Goal: Task Accomplishment & Management: Complete application form

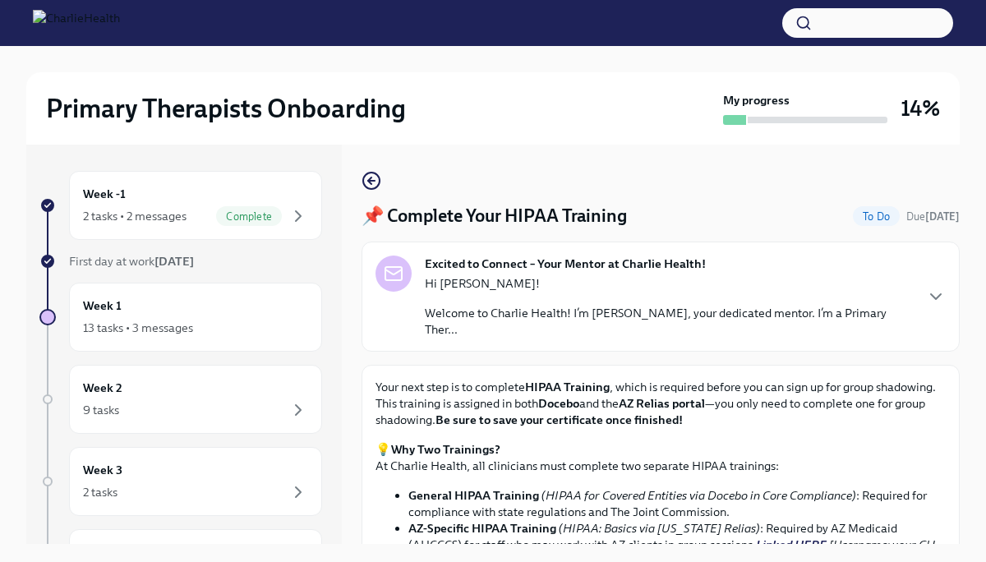
scroll to position [148, 0]
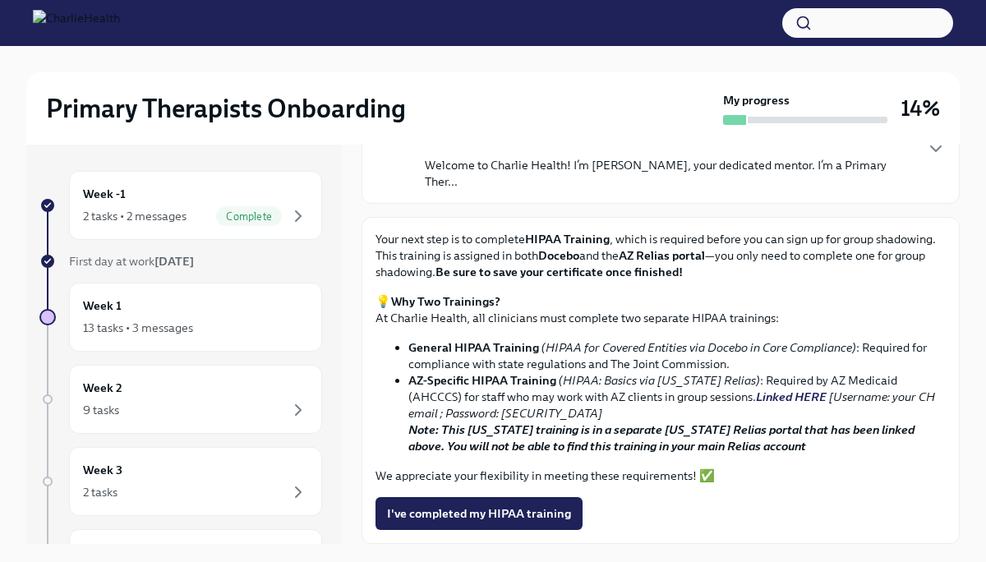
click at [756, 398] on link "Linked HERE" at bounding box center [791, 396] width 71 height 15
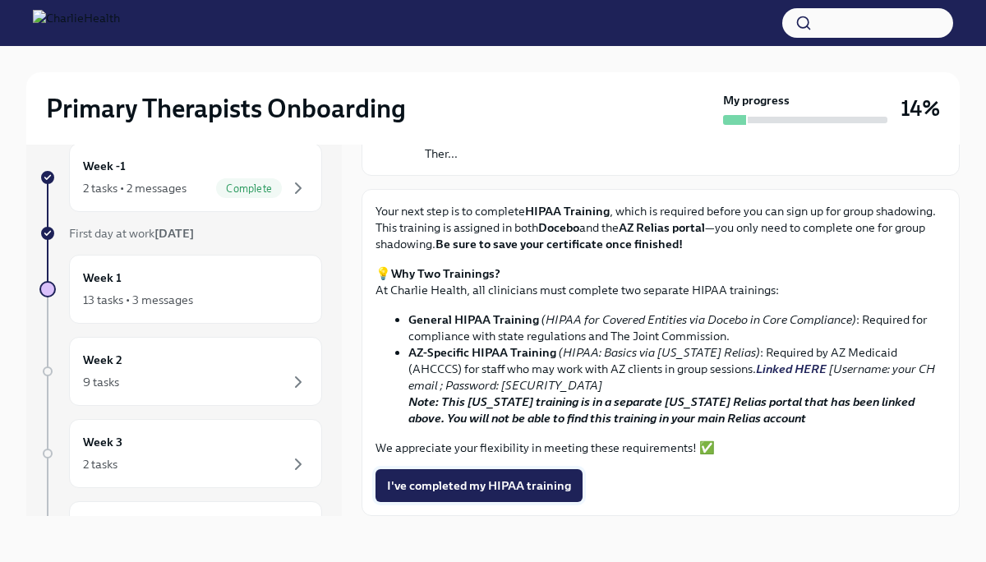
click at [499, 491] on span "I've completed my HIPAA training" at bounding box center [479, 485] width 184 height 16
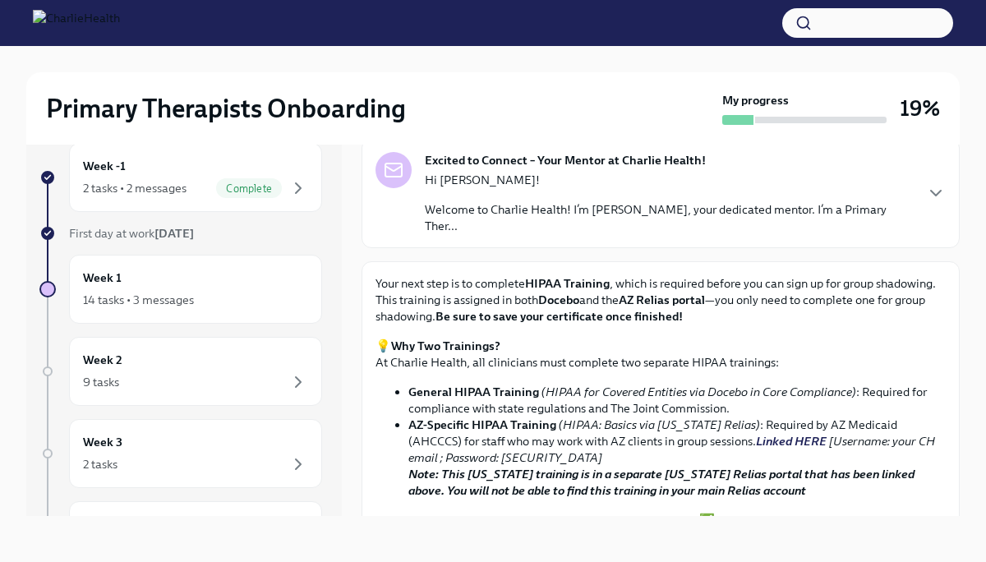
scroll to position [0, 0]
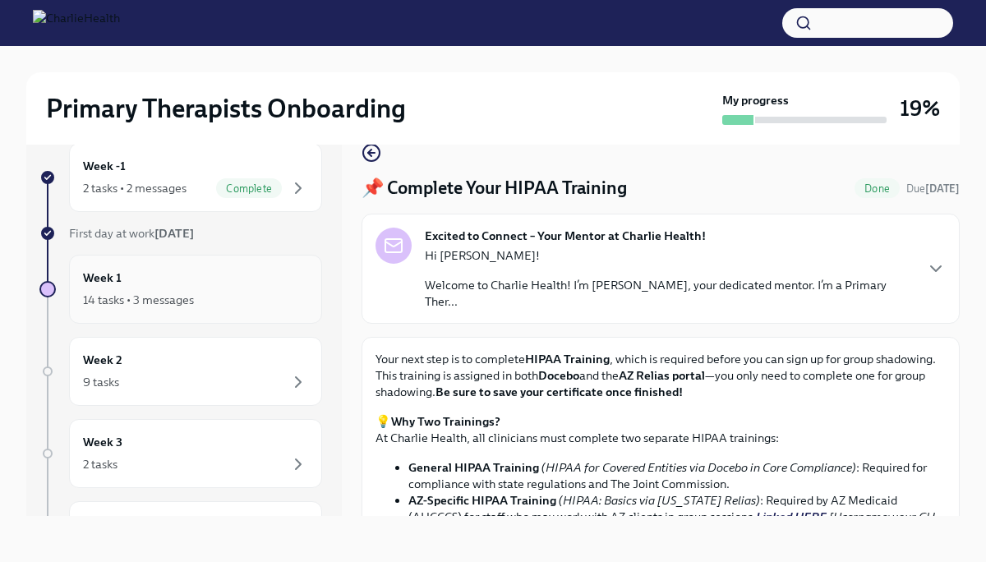
click at [269, 293] on div "14 tasks • 3 messages" at bounding box center [195, 300] width 225 height 20
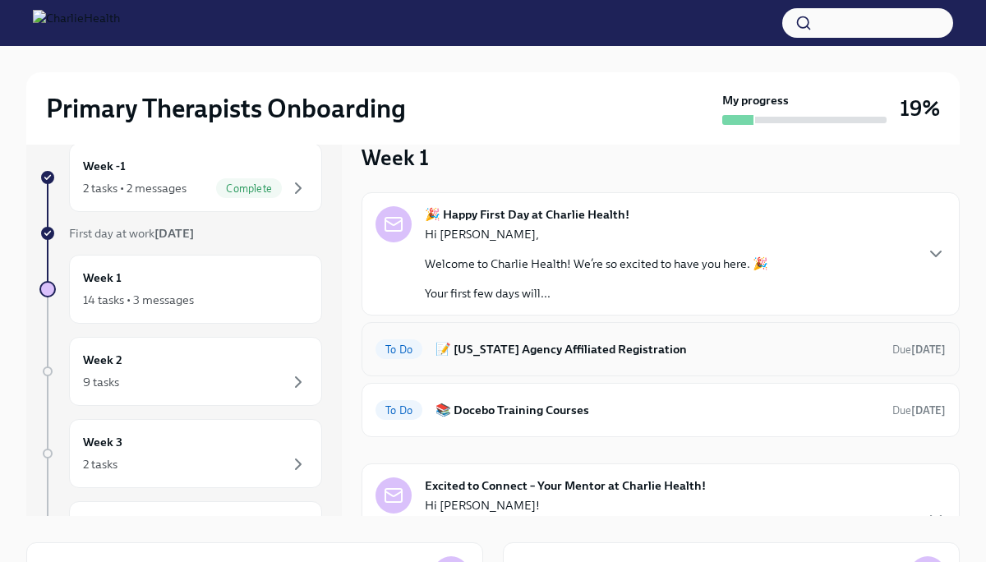
click at [638, 350] on h6 "📝 [US_STATE] Agency Affiliated Registration" at bounding box center [657, 349] width 444 height 18
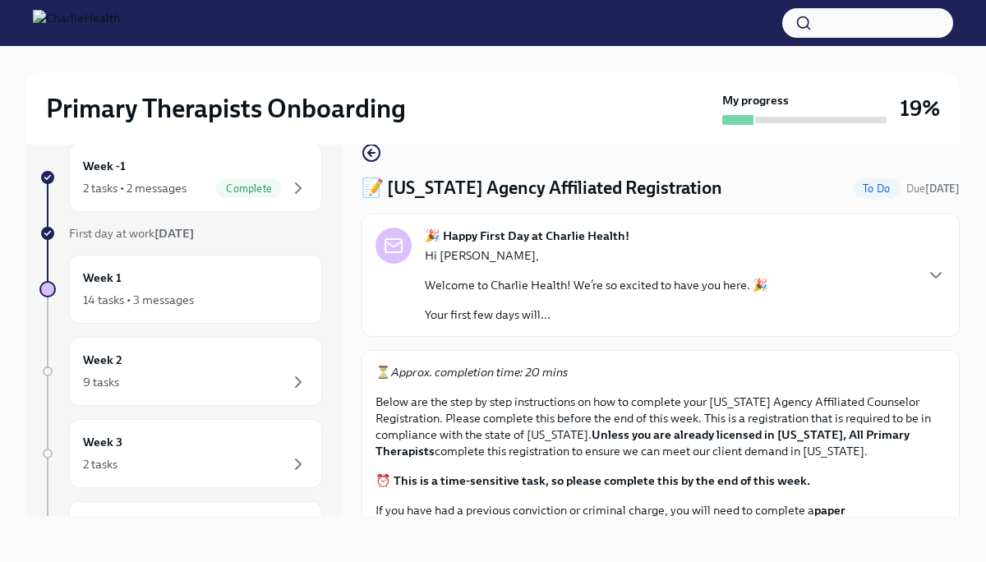
click at [372, 155] on icon "button" at bounding box center [371, 153] width 20 height 20
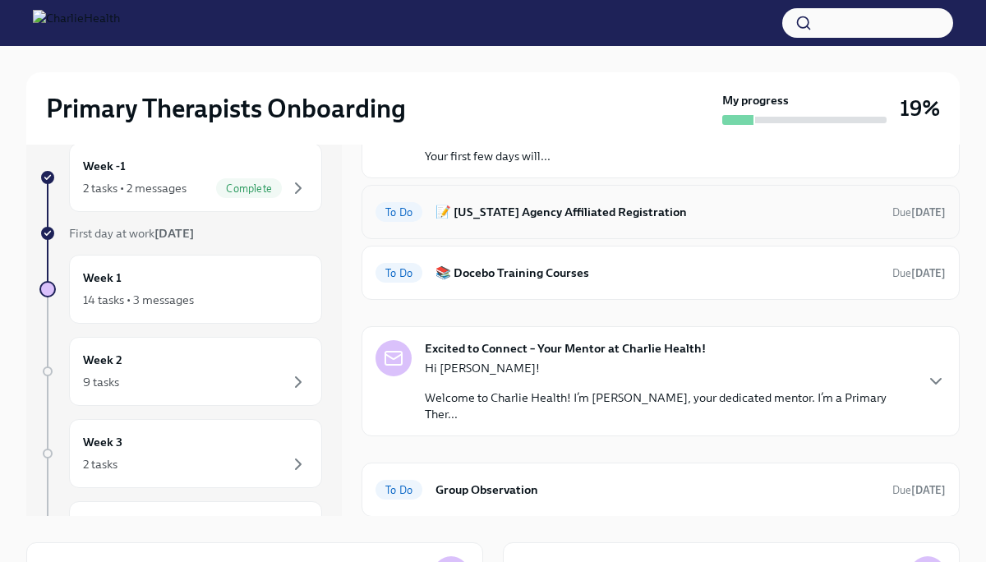
scroll to position [240, 0]
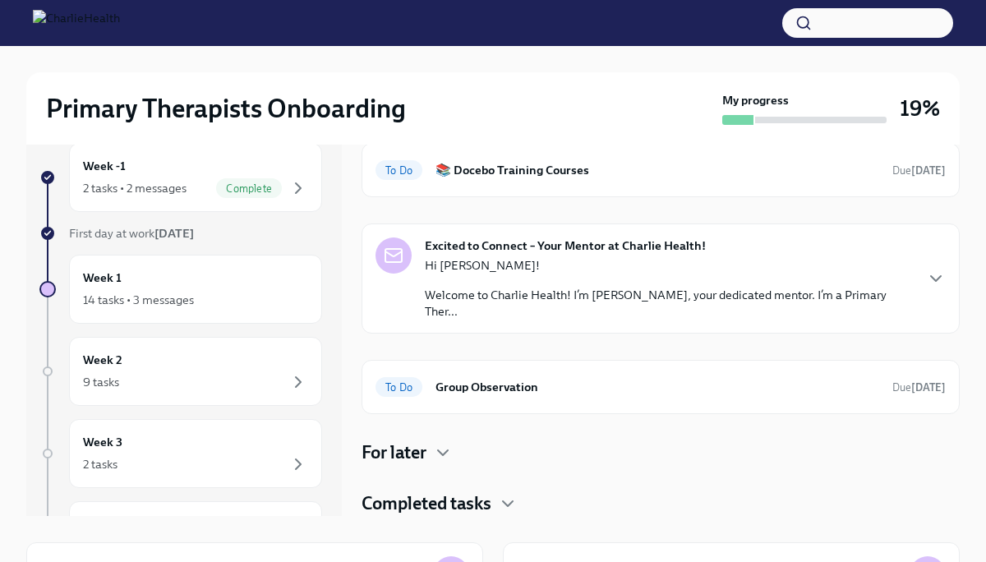
click at [662, 272] on p "Hi [PERSON_NAME]!" at bounding box center [669, 265] width 488 height 16
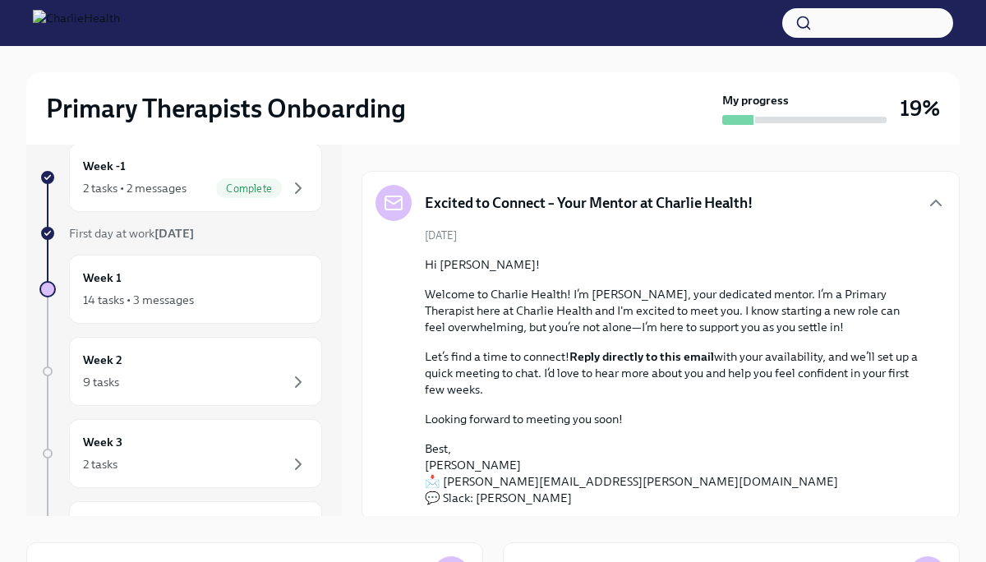
scroll to position [290, 0]
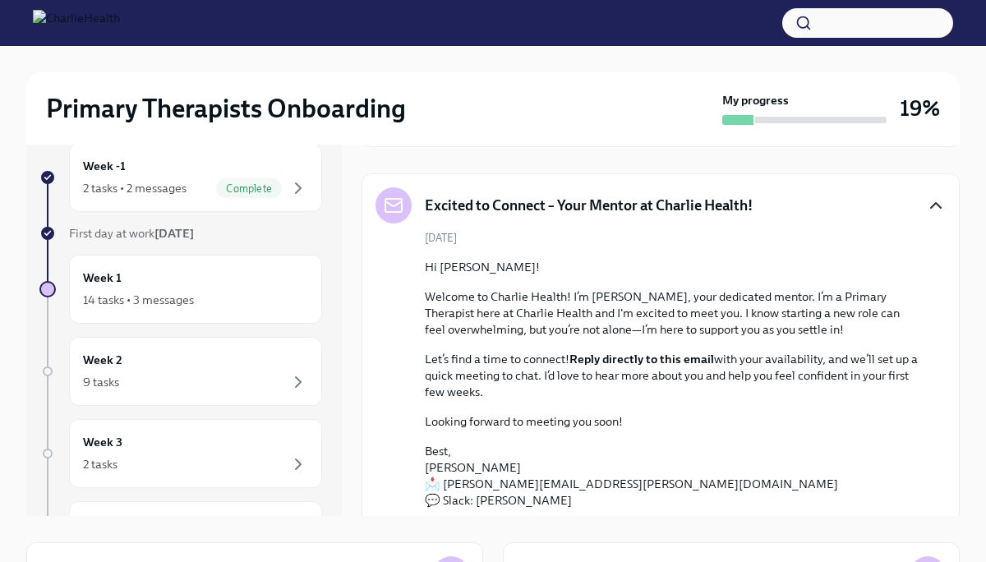
click at [933, 210] on icon "button" at bounding box center [936, 206] width 20 height 20
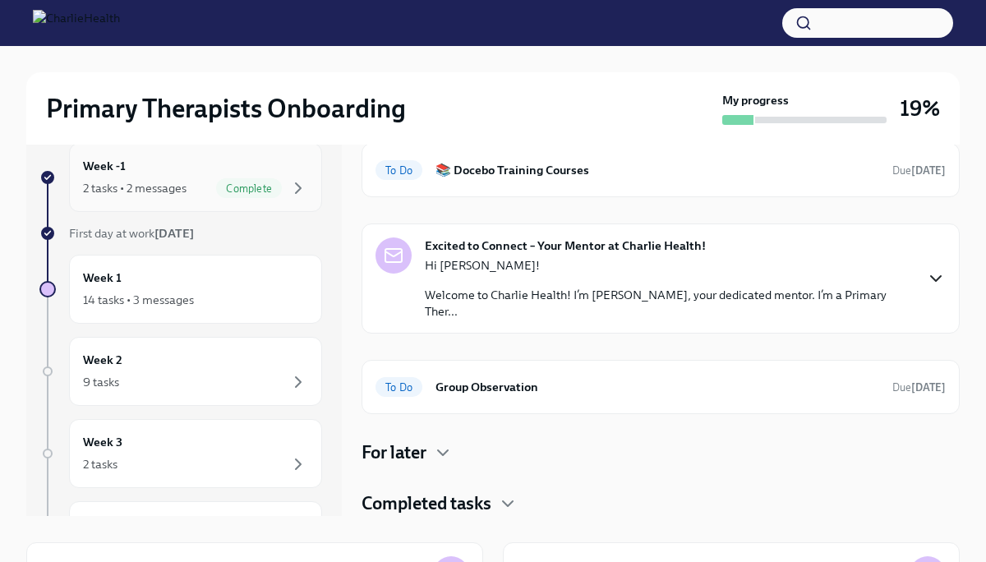
click at [269, 182] on span "Complete" at bounding box center [249, 188] width 66 height 12
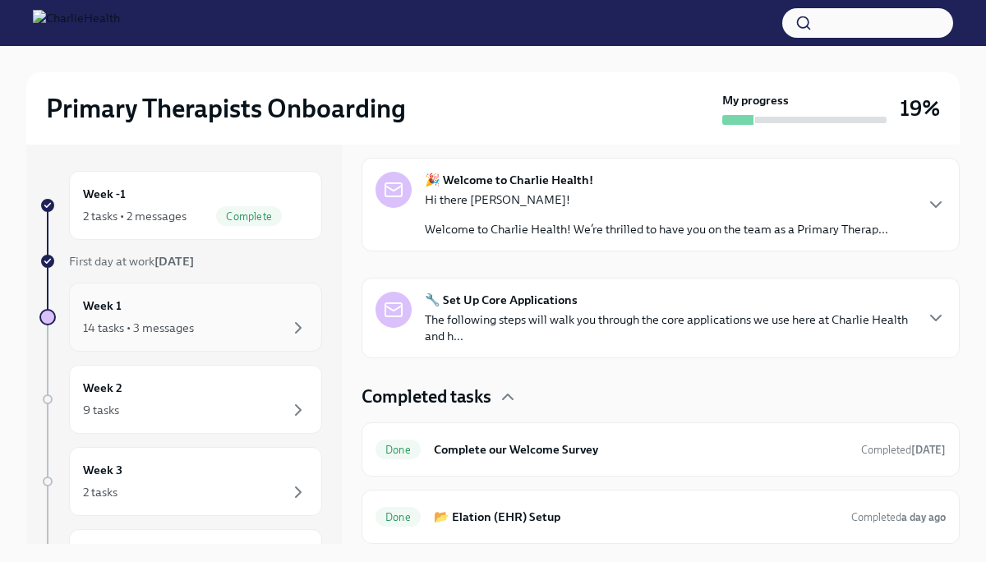
click at [240, 311] on div "Week 1 14 tasks • 3 messages" at bounding box center [195, 317] width 225 height 41
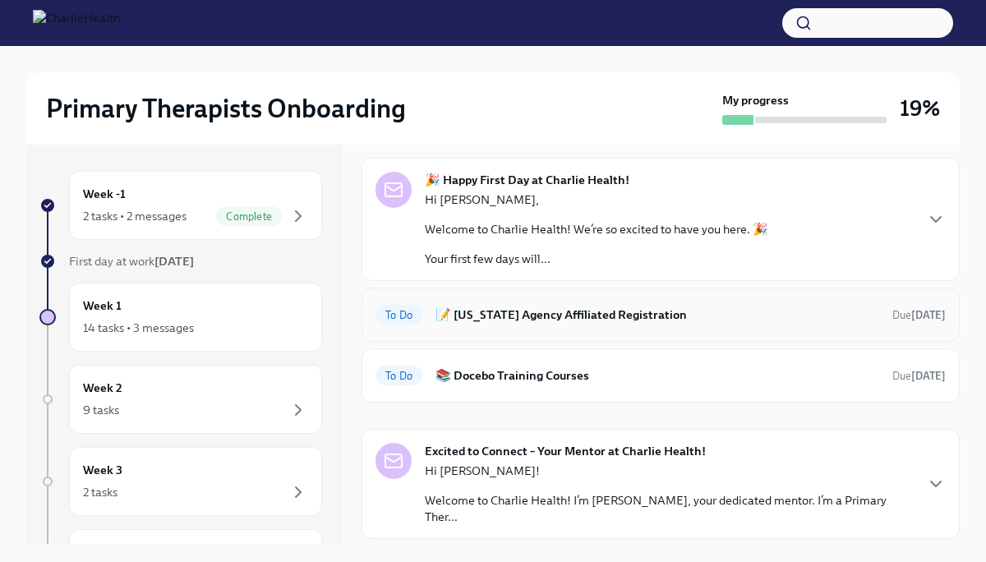
click at [526, 328] on div "To Do 📝 [US_STATE] Agency Affiliated Registration Due [DATE]" at bounding box center [660, 315] width 598 height 54
click at [583, 311] on h6 "📝 [US_STATE] Agency Affiliated Registration" at bounding box center [657, 315] width 444 height 18
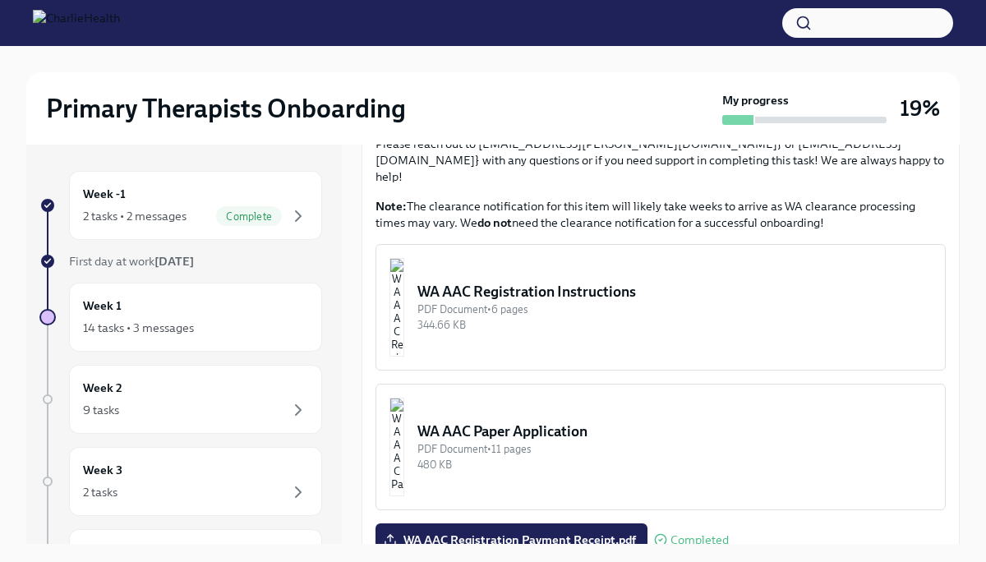
scroll to position [825, 0]
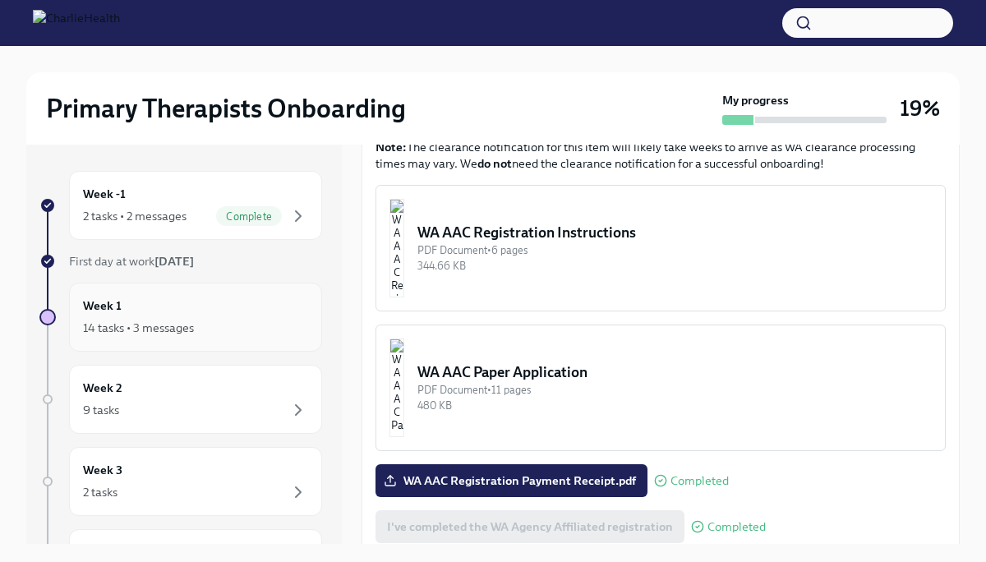
click at [284, 313] on div "Week 1 14 tasks • 3 messages" at bounding box center [195, 317] width 225 height 41
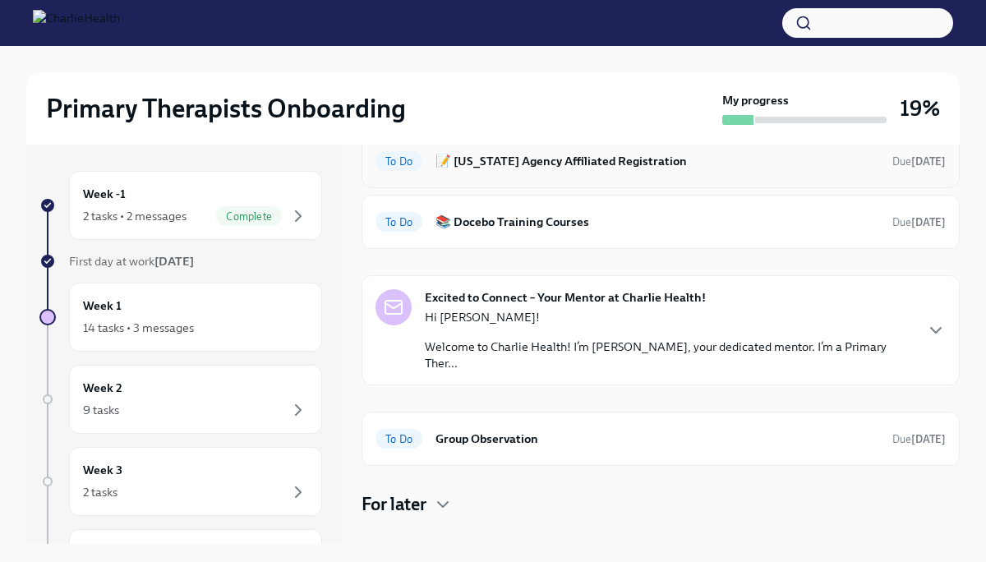
scroll to position [240, 0]
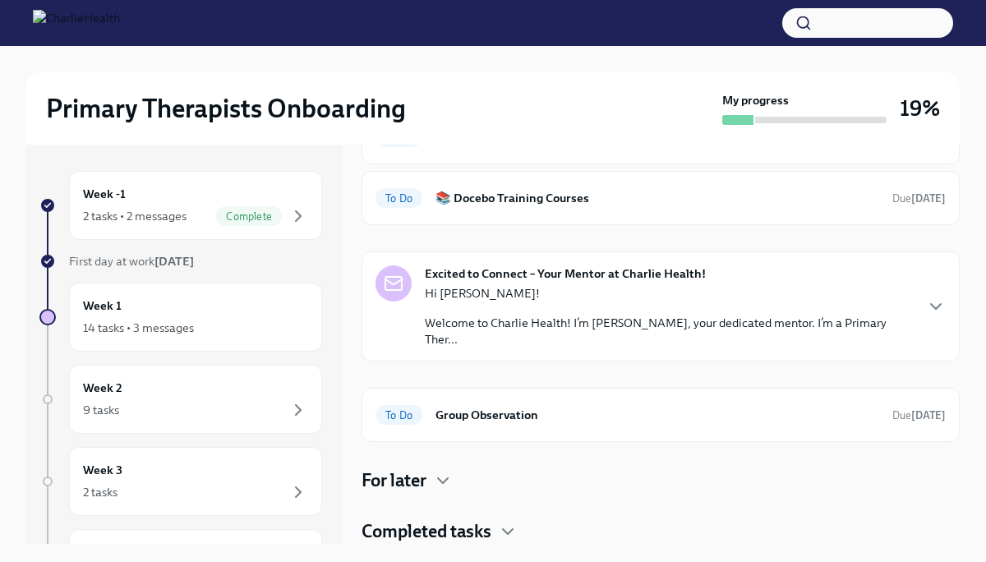
click at [416, 481] on h4 "For later" at bounding box center [393, 480] width 65 height 25
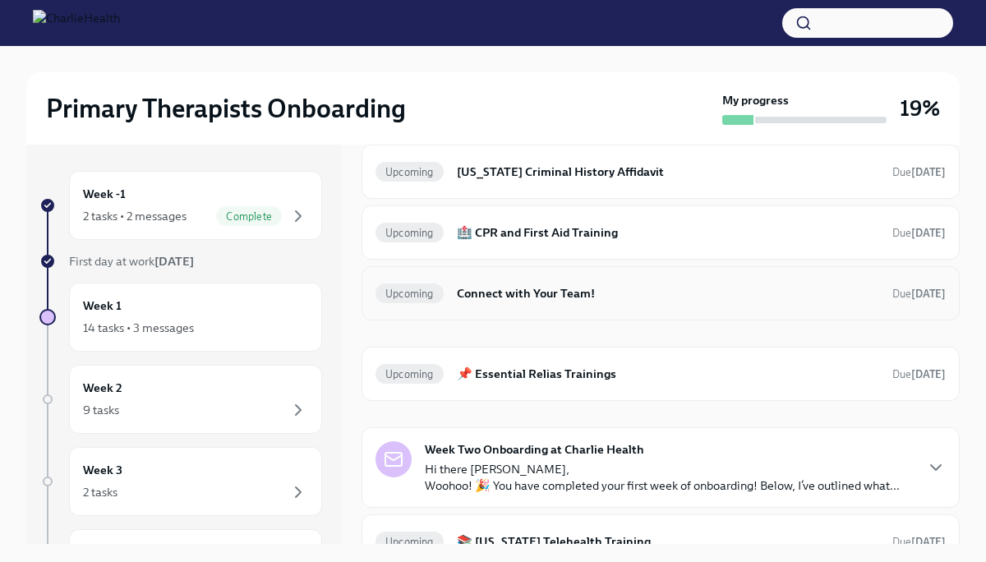
scroll to position [659, 0]
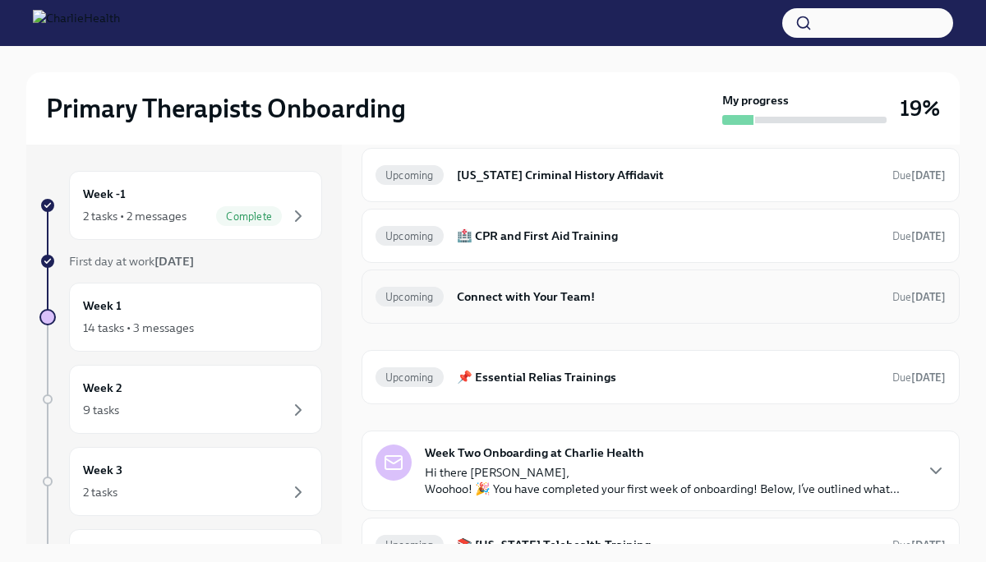
click at [543, 289] on h6 "Connect with Your Team!" at bounding box center [668, 297] width 422 height 18
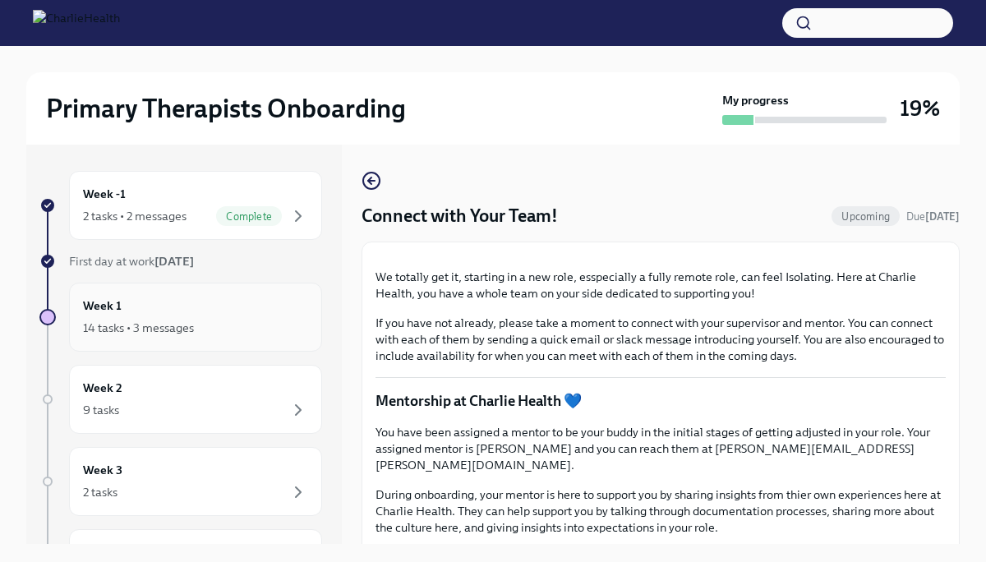
click at [193, 315] on div "Week 1 14 tasks • 3 messages" at bounding box center [195, 317] width 225 height 41
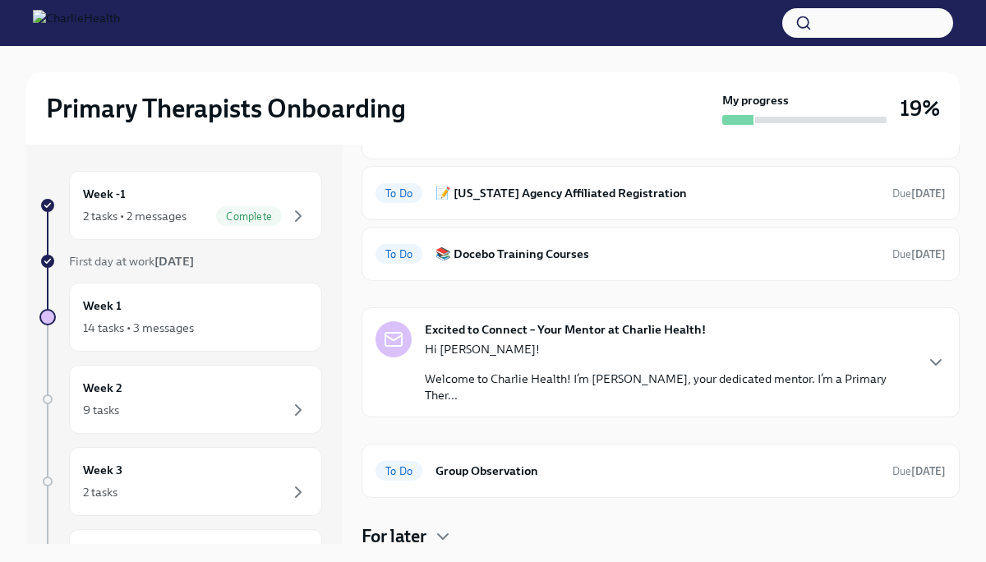
scroll to position [203, 0]
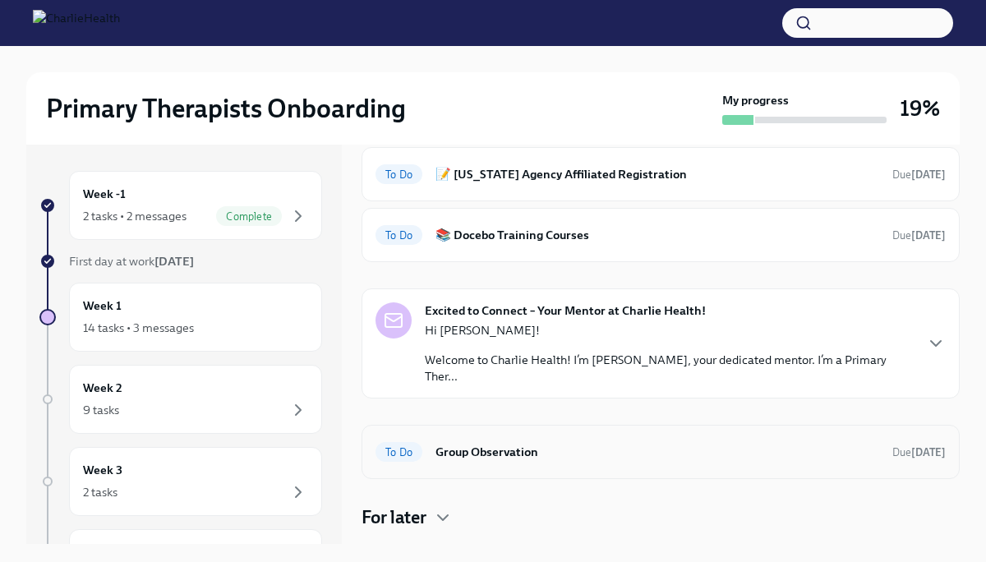
click at [537, 446] on h6 "Group Observation" at bounding box center [657, 452] width 444 height 18
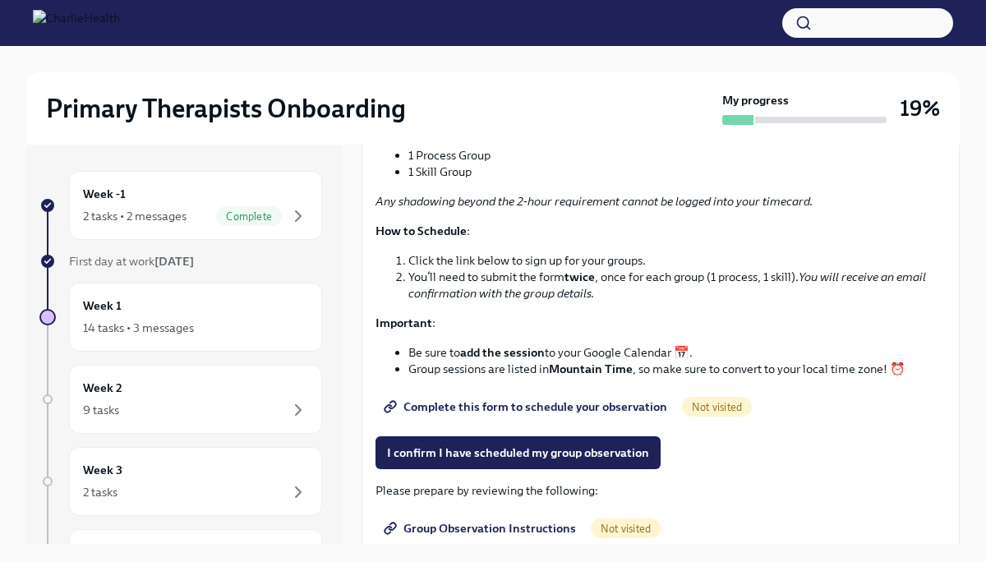
scroll to position [232, 0]
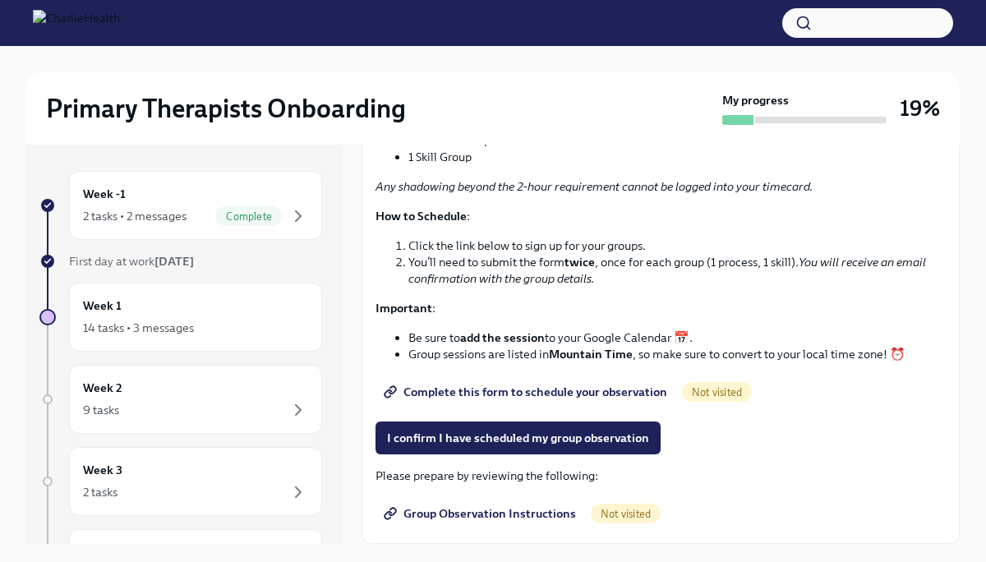
click at [507, 513] on span "Group Observation Instructions" at bounding box center [481, 513] width 189 height 16
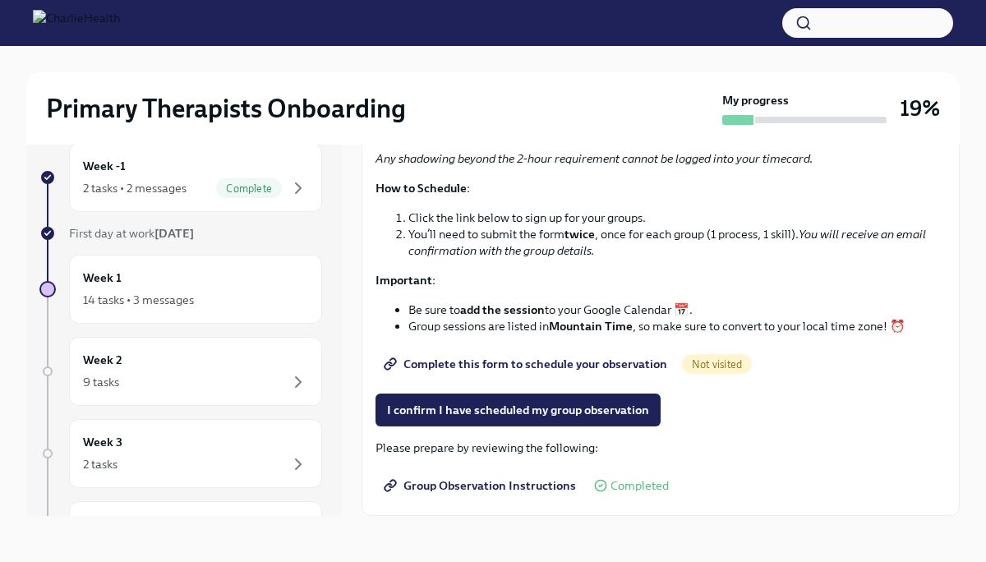
click at [568, 364] on span "Complete this form to schedule your observation" at bounding box center [527, 364] width 280 height 16
click at [541, 365] on span "Complete this form to schedule your observation" at bounding box center [527, 364] width 280 height 16
click at [541, 409] on span "I confirm I have scheduled my group observation" at bounding box center [518, 410] width 262 height 16
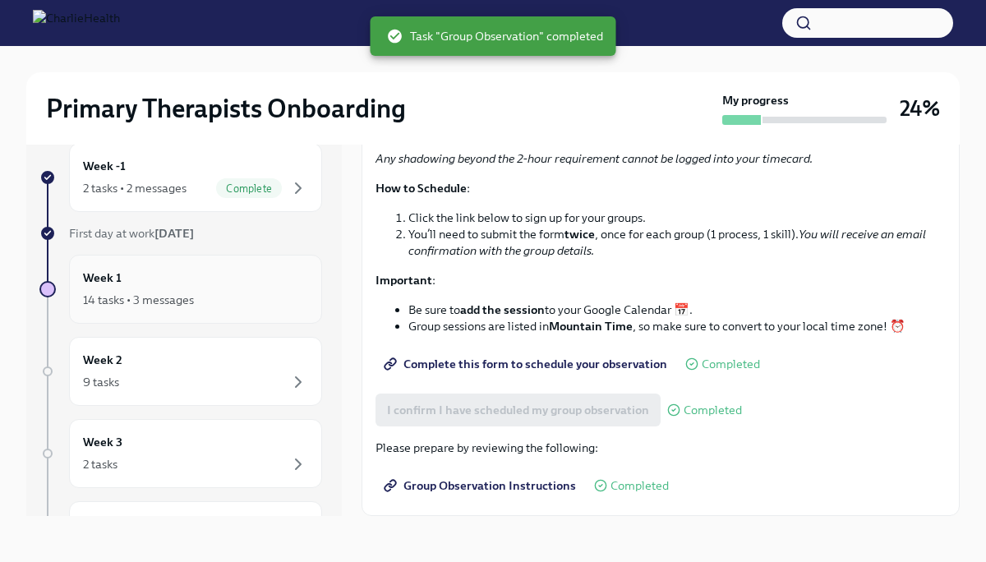
click at [242, 288] on div "Week 1 14 tasks • 3 messages" at bounding box center [195, 289] width 225 height 41
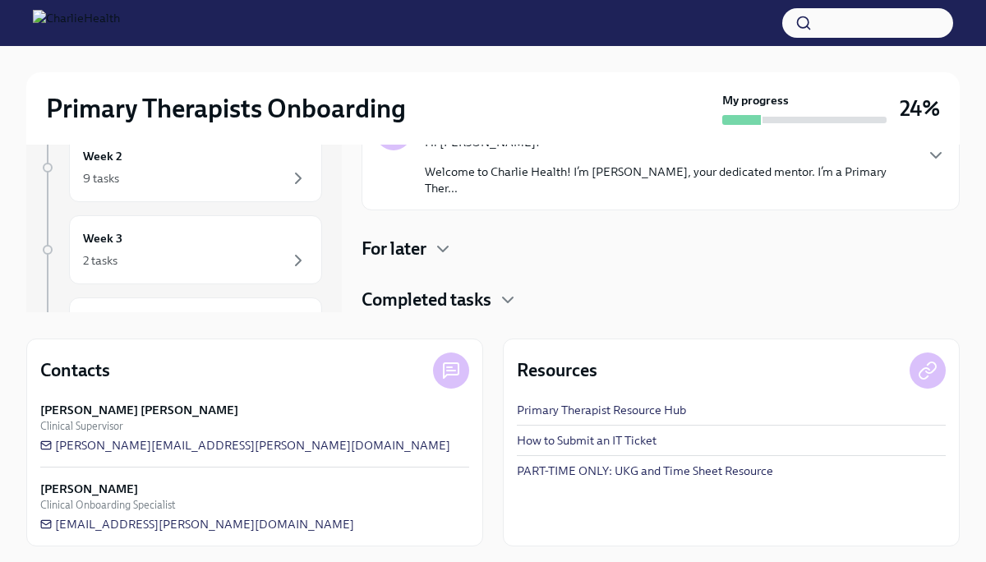
scroll to position [235, 0]
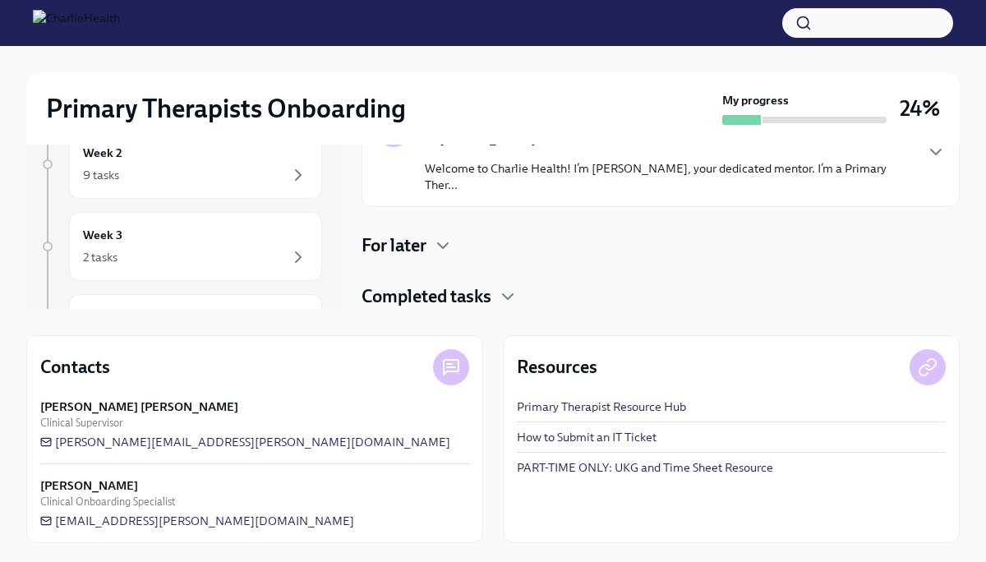
click at [467, 302] on h4 "Completed tasks" at bounding box center [426, 296] width 130 height 25
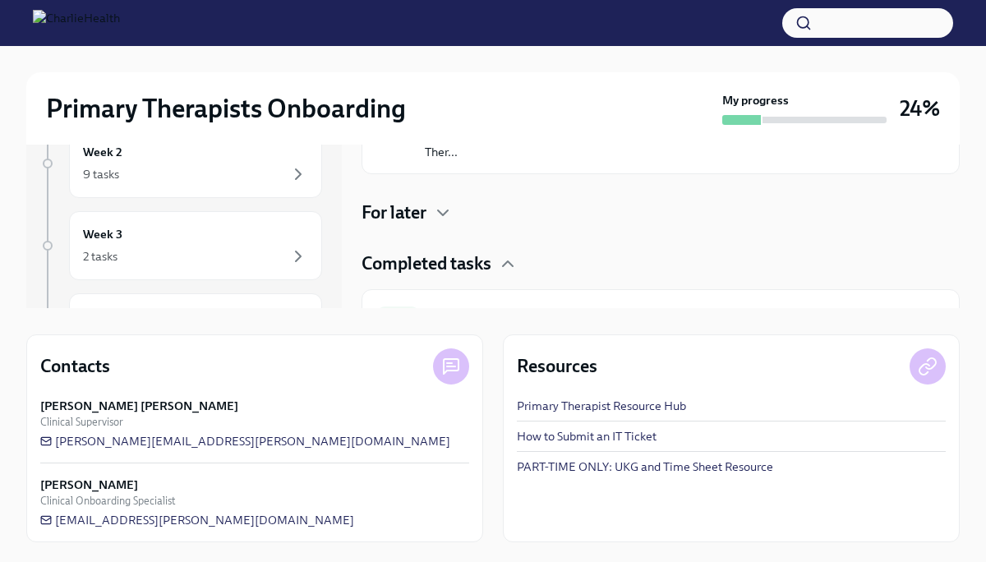
click at [483, 263] on h4 "Completed tasks" at bounding box center [426, 263] width 130 height 25
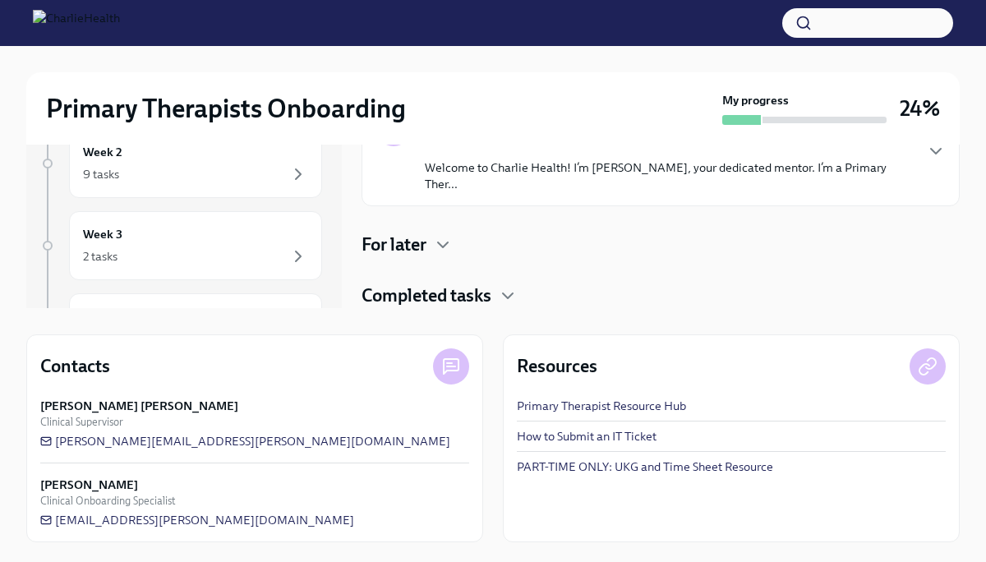
scroll to position [159, 0]
click at [444, 247] on icon "button" at bounding box center [443, 244] width 10 height 5
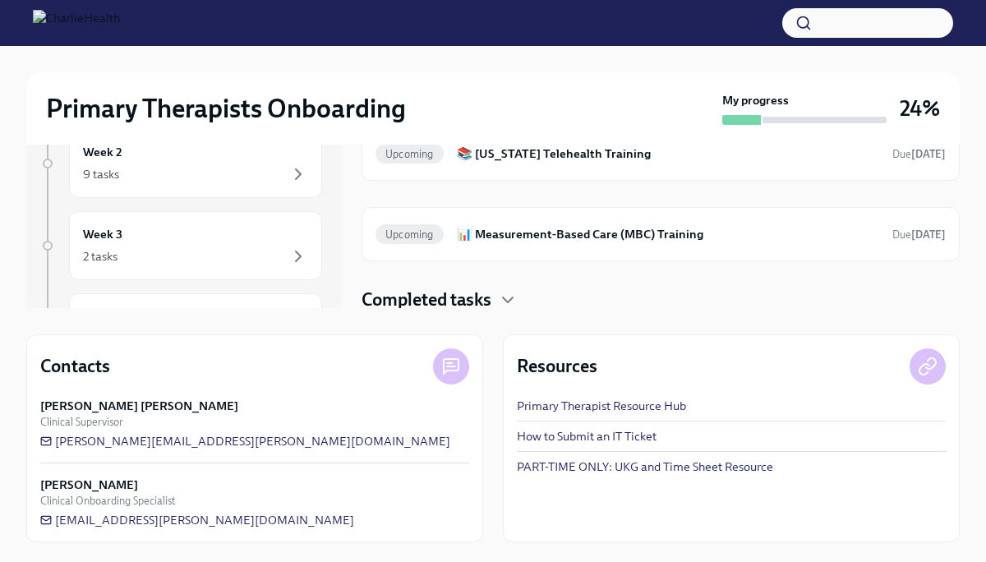
scroll to position [738, 0]
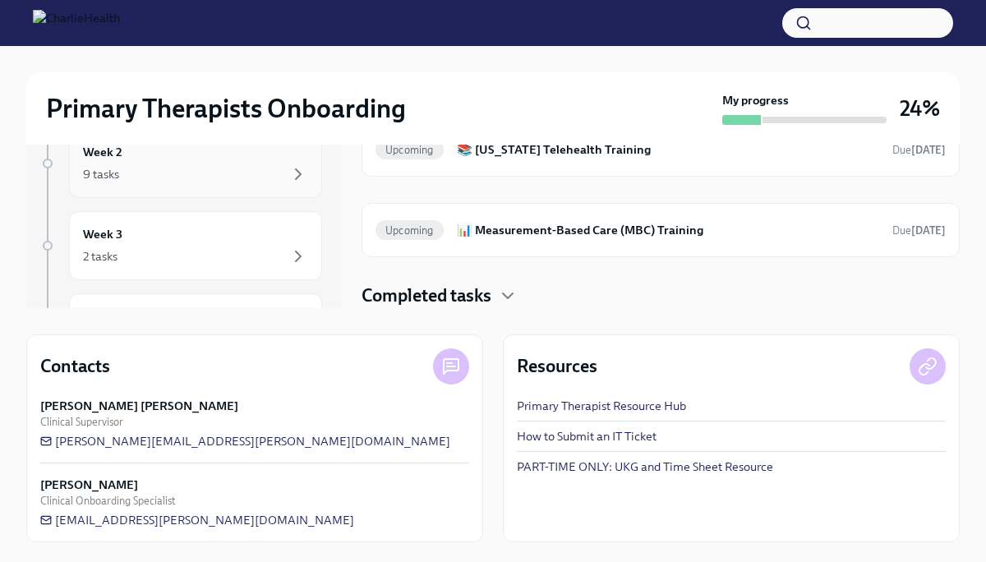
click at [269, 169] on div "9 tasks" at bounding box center [195, 174] width 225 height 20
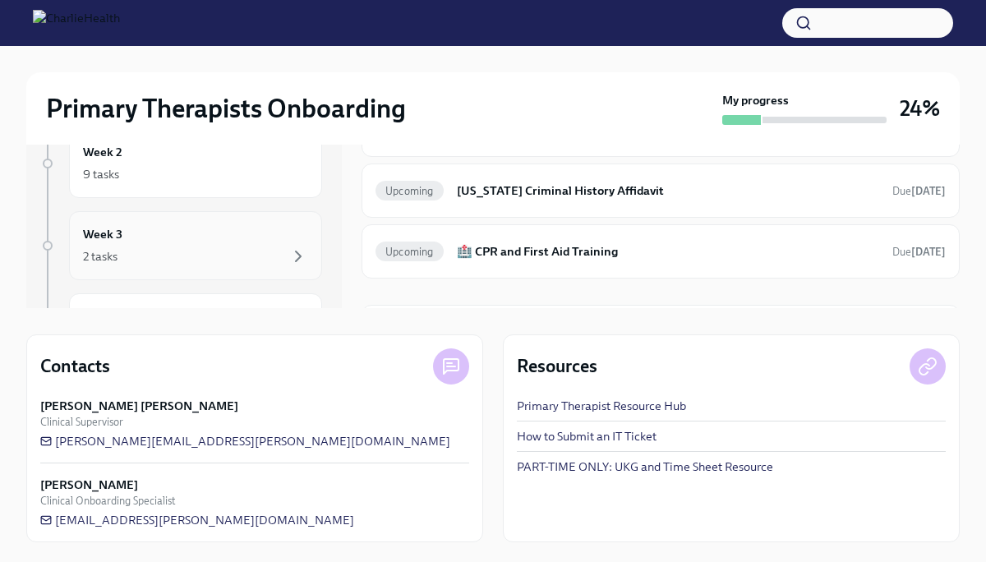
click at [272, 242] on div "Week 3 2 tasks" at bounding box center [195, 245] width 225 height 41
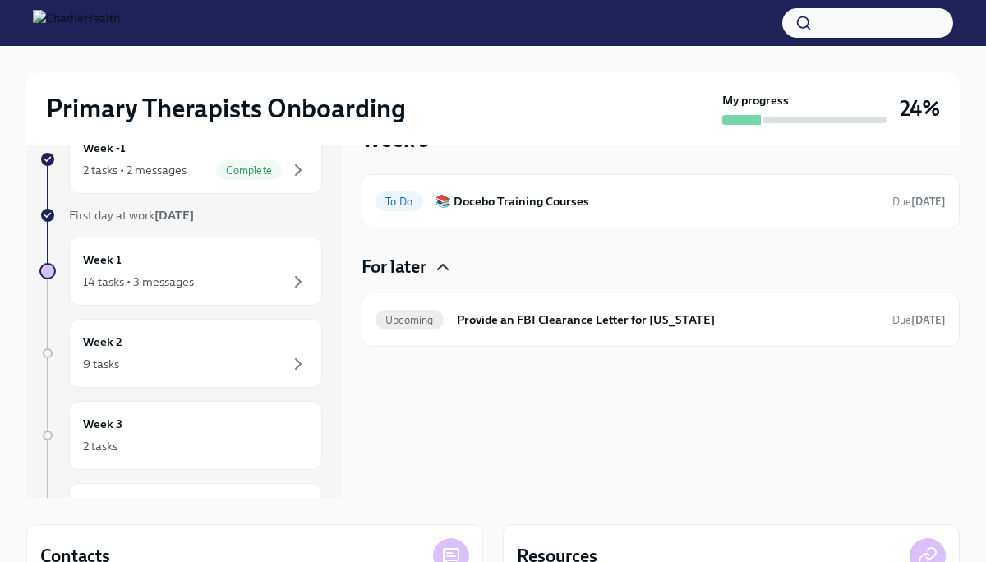
scroll to position [36, 0]
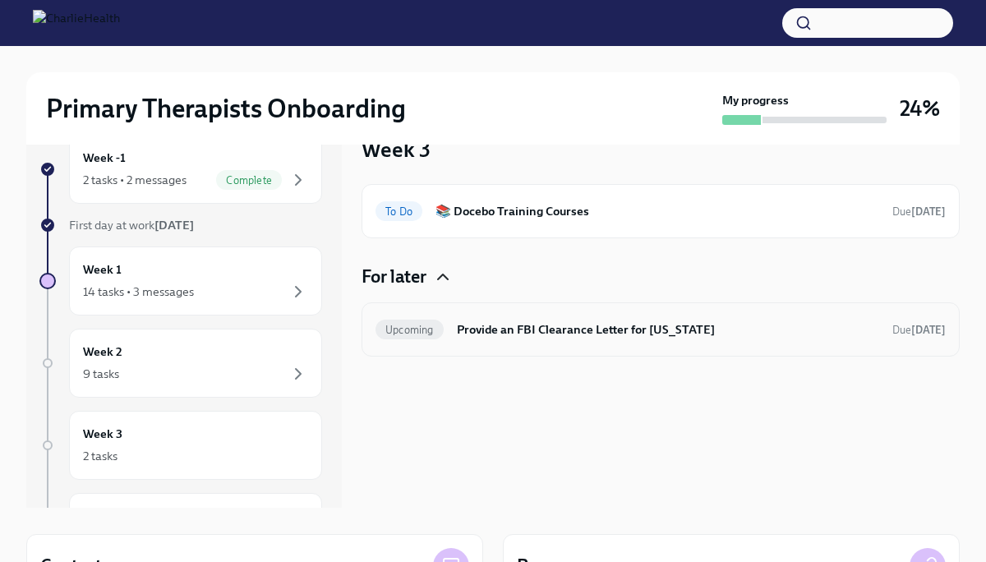
click at [596, 339] on div "Upcoming Provide an FBI Clearance Letter for [US_STATE] Due [DATE]" at bounding box center [660, 329] width 570 height 26
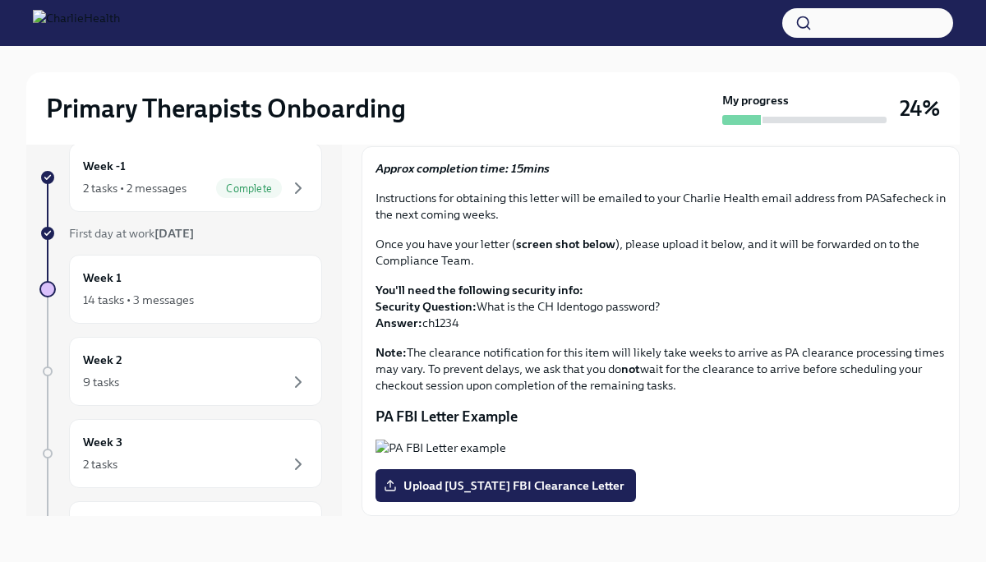
scroll to position [240, 0]
click at [247, 292] on div "14 tasks • 3 messages" at bounding box center [195, 300] width 225 height 20
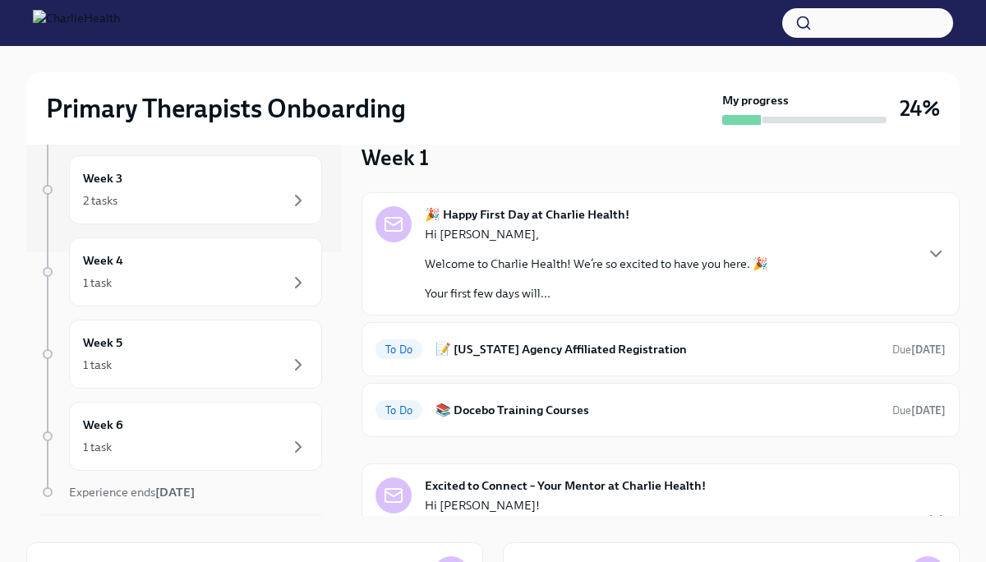
scroll to position [265, 0]
click at [236, 279] on div "1 task" at bounding box center [195, 282] width 225 height 20
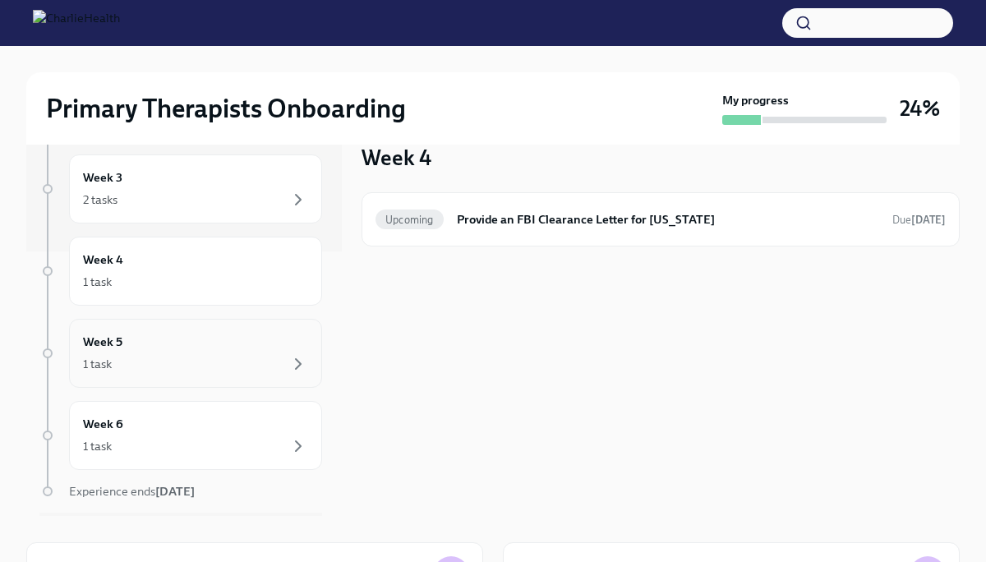
click at [234, 352] on div "Week 5 1 task" at bounding box center [195, 353] width 225 height 41
click at [231, 425] on div "Week 6 1 task" at bounding box center [195, 435] width 225 height 41
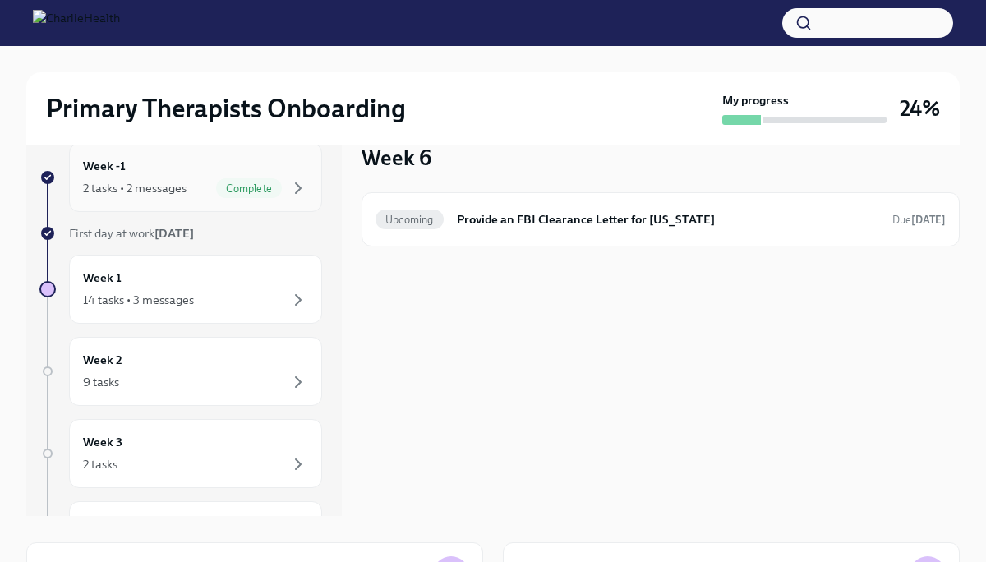
click at [237, 185] on span "Complete" at bounding box center [249, 188] width 66 height 12
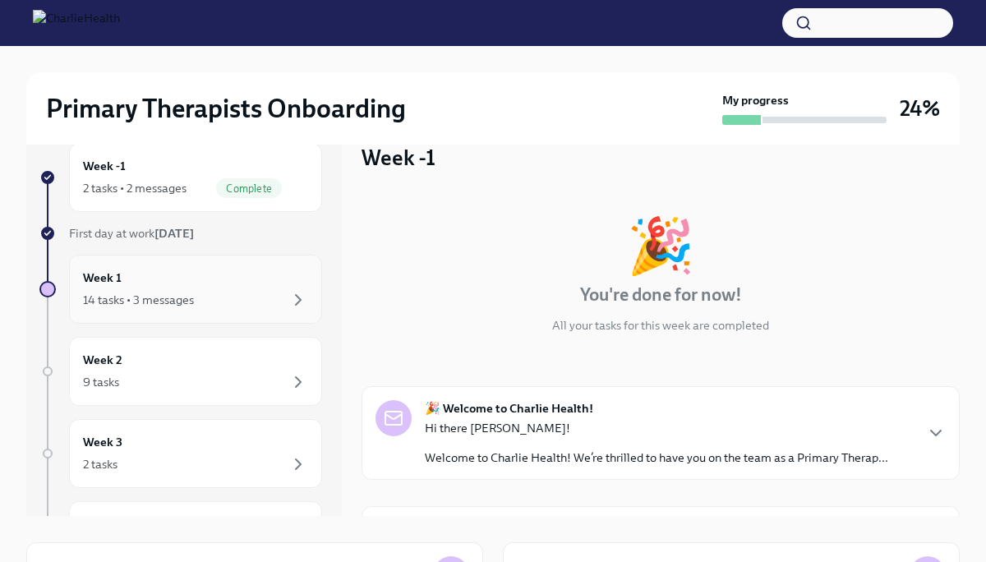
click at [245, 279] on div "Week 1 14 tasks • 3 messages" at bounding box center [195, 289] width 225 height 41
